Goal: Task Accomplishment & Management: Complete application form

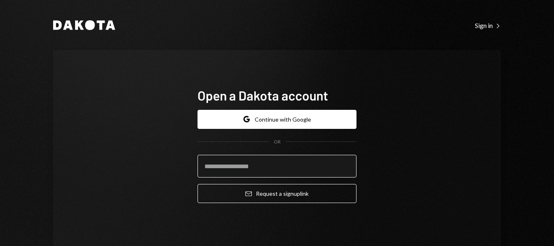
click at [249, 170] on input "email" at bounding box center [276, 166] width 159 height 23
type input "**********"
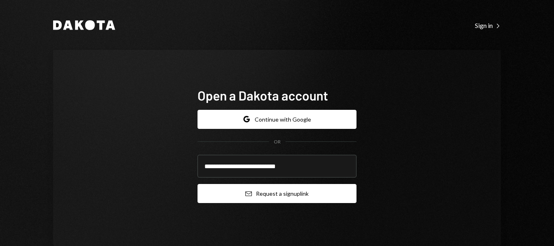
click at [313, 195] on button "Email Request a sign up link" at bounding box center [276, 193] width 159 height 19
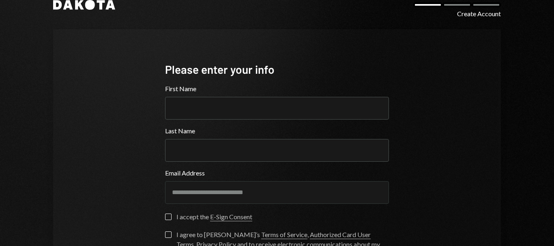
scroll to position [19, 0]
click at [212, 107] on input "First Name" at bounding box center [277, 108] width 224 height 23
type input "*******"
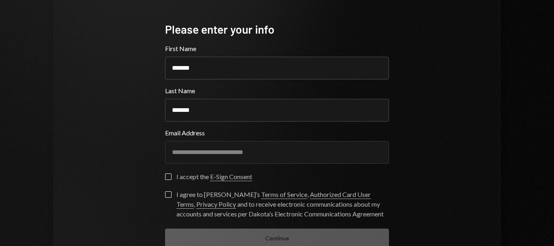
scroll to position [113, 0]
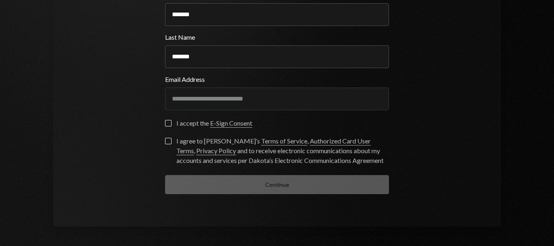
click at [168, 122] on button "I accept the E-Sign Consent" at bounding box center [168, 123] width 6 height 6
click at [167, 143] on button "I agree to [PERSON_NAME]’s Terms of Service , Authorized Card User Terms , Priv…" at bounding box center [168, 141] width 6 height 6
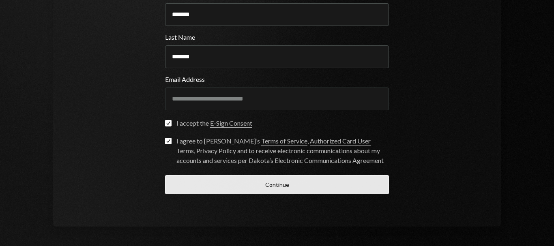
click at [288, 182] on button "Continue" at bounding box center [277, 184] width 224 height 19
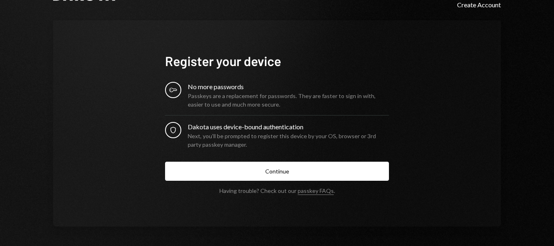
scroll to position [28, 0]
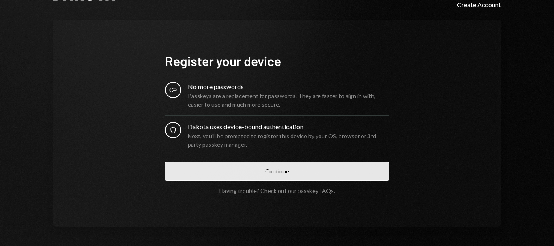
click at [266, 172] on button "Continue" at bounding box center [277, 171] width 224 height 19
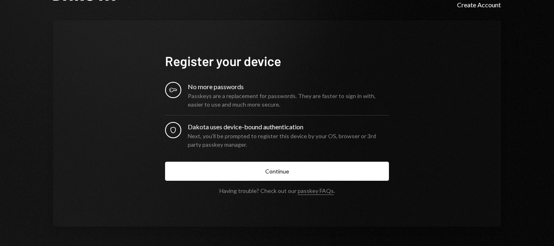
scroll to position [0, 0]
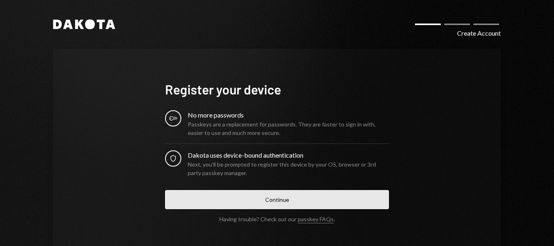
click at [306, 204] on button "Continue" at bounding box center [277, 199] width 224 height 19
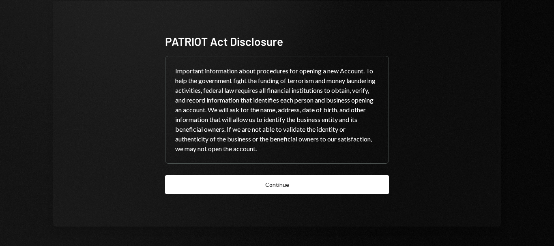
scroll to position [7, 0]
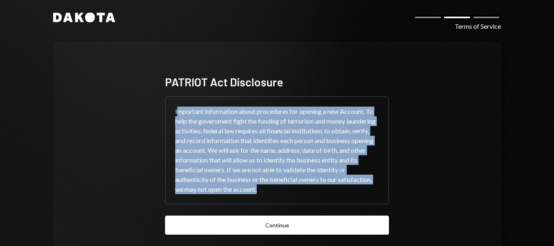
drag, startPoint x: 293, startPoint y: 190, endPoint x: 174, endPoint y: 111, distance: 143.1
click at [174, 111] on div "Important information about procedures for opening a new Account. To help the g…" at bounding box center [276, 150] width 223 height 107
copy div "mportant information about procedures for opening a new Account. To help the go…"
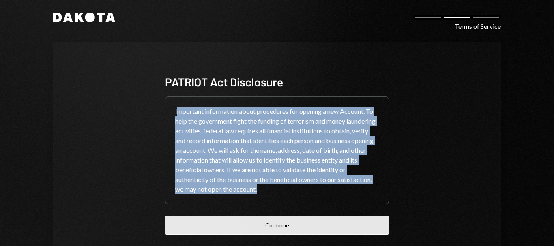
click at [291, 227] on button "Continue" at bounding box center [277, 225] width 224 height 19
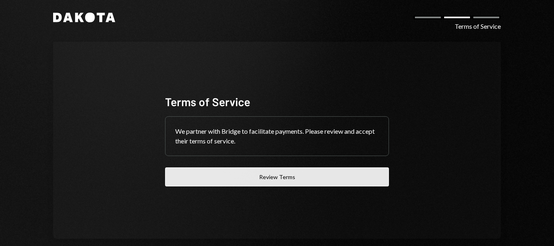
click at [268, 176] on button "Review Terms" at bounding box center [277, 176] width 224 height 19
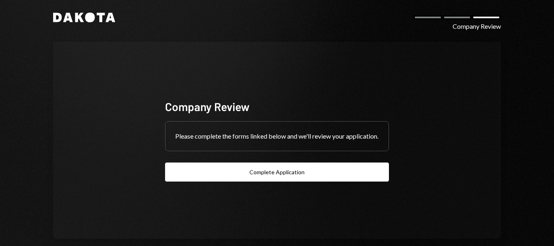
scroll to position [0, 0]
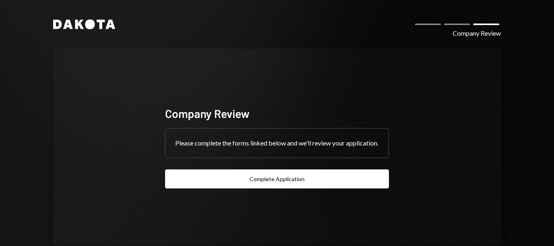
drag, startPoint x: 0, startPoint y: 0, endPoint x: 496, endPoint y: 86, distance: 502.9
click at [496, 86] on div "Company Review Please complete the forms linked below and we'll review your app…" at bounding box center [276, 147] width 447 height 197
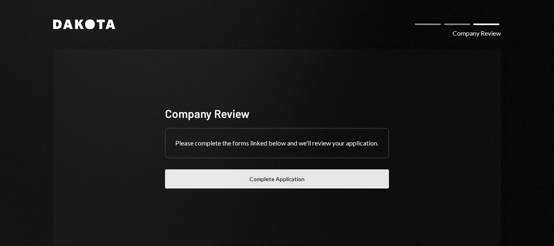
click at [269, 185] on button "Complete Application" at bounding box center [277, 178] width 224 height 19
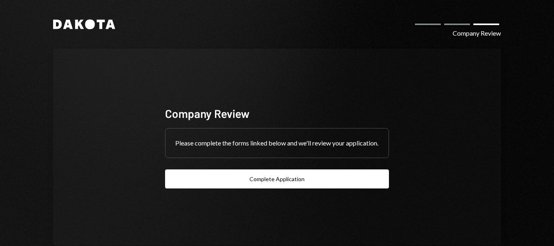
click at [459, 24] on div at bounding box center [456, 24] width 29 height 5
click at [432, 25] on div at bounding box center [427, 24] width 29 height 5
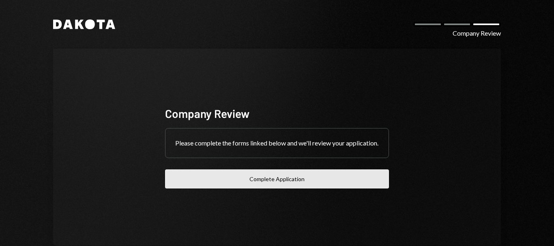
click at [310, 188] on button "Complete Application" at bounding box center [277, 178] width 224 height 19
